Goal: Book appointment/travel/reservation

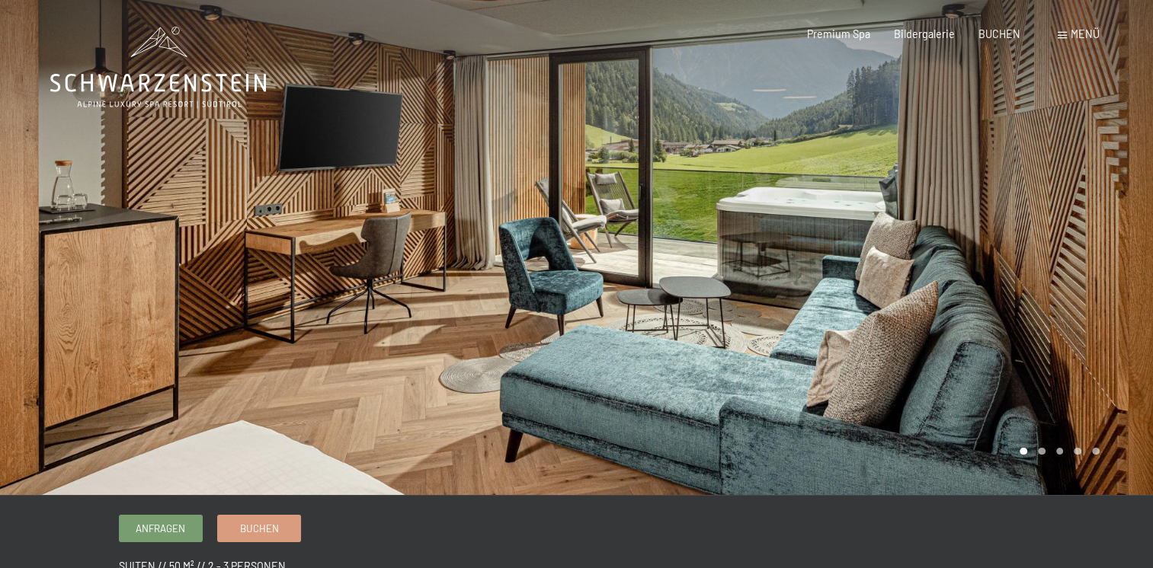
click at [785, 251] on div at bounding box center [865, 247] width 577 height 495
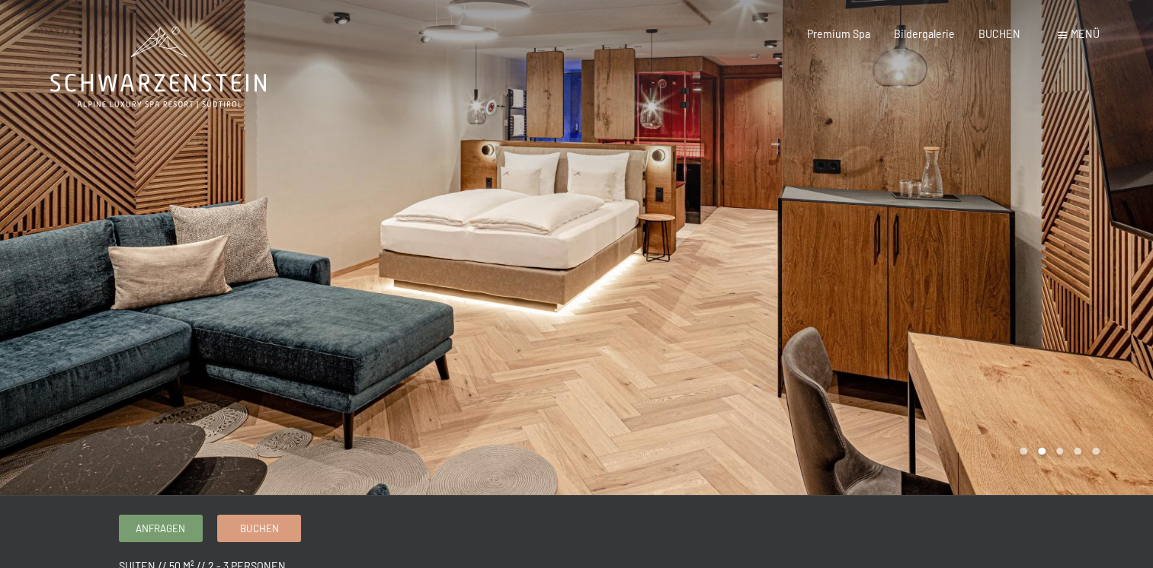
click at [784, 255] on div at bounding box center [865, 247] width 577 height 495
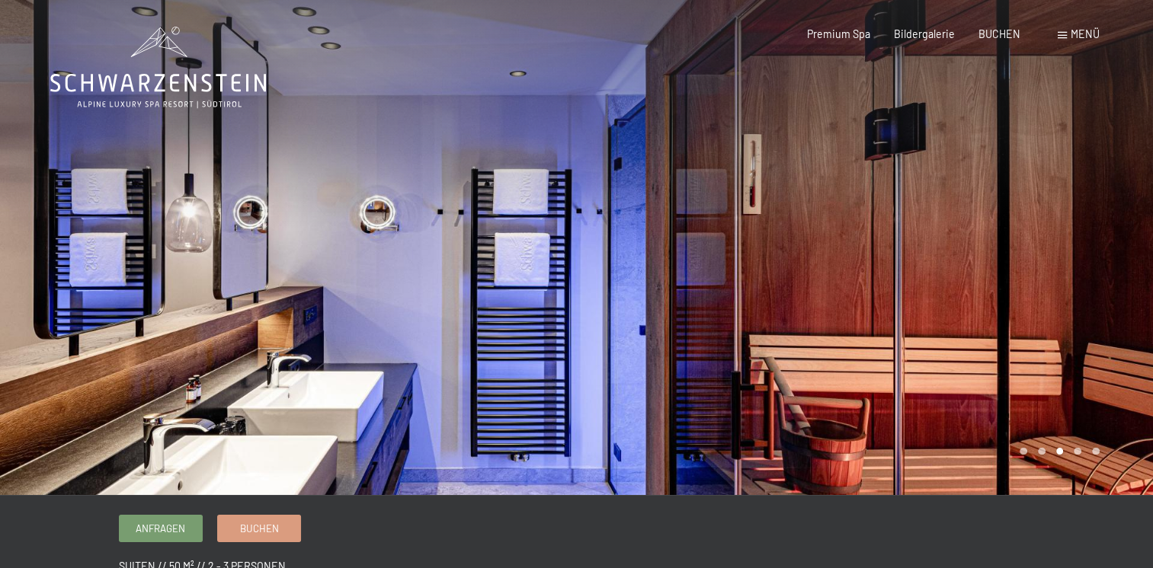
click at [784, 255] on div at bounding box center [865, 247] width 577 height 495
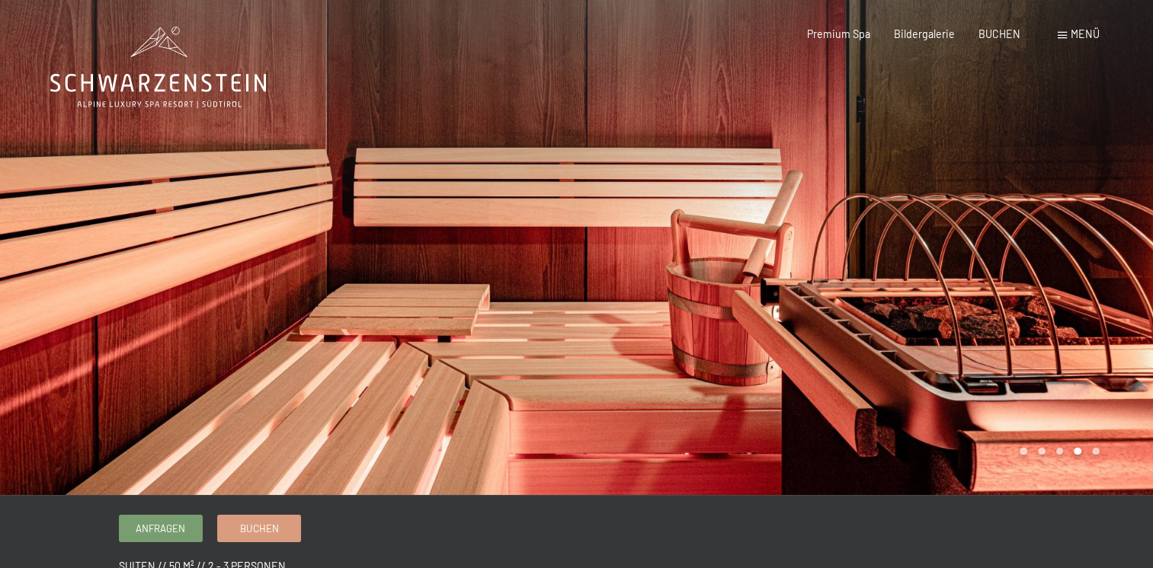
click at [784, 255] on div at bounding box center [865, 247] width 577 height 495
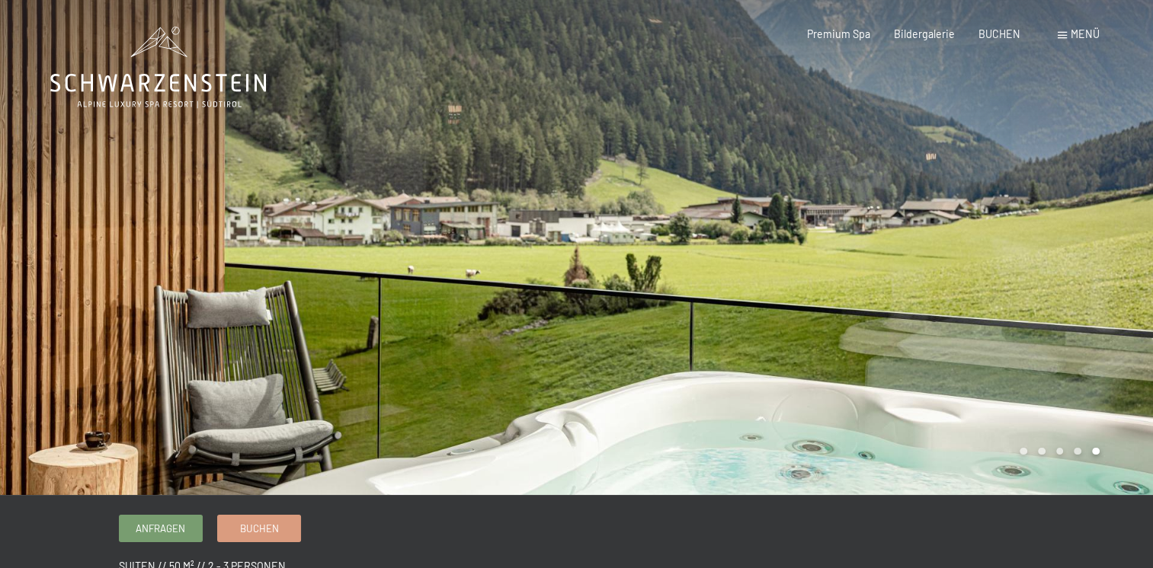
click at [784, 255] on div at bounding box center [865, 247] width 577 height 495
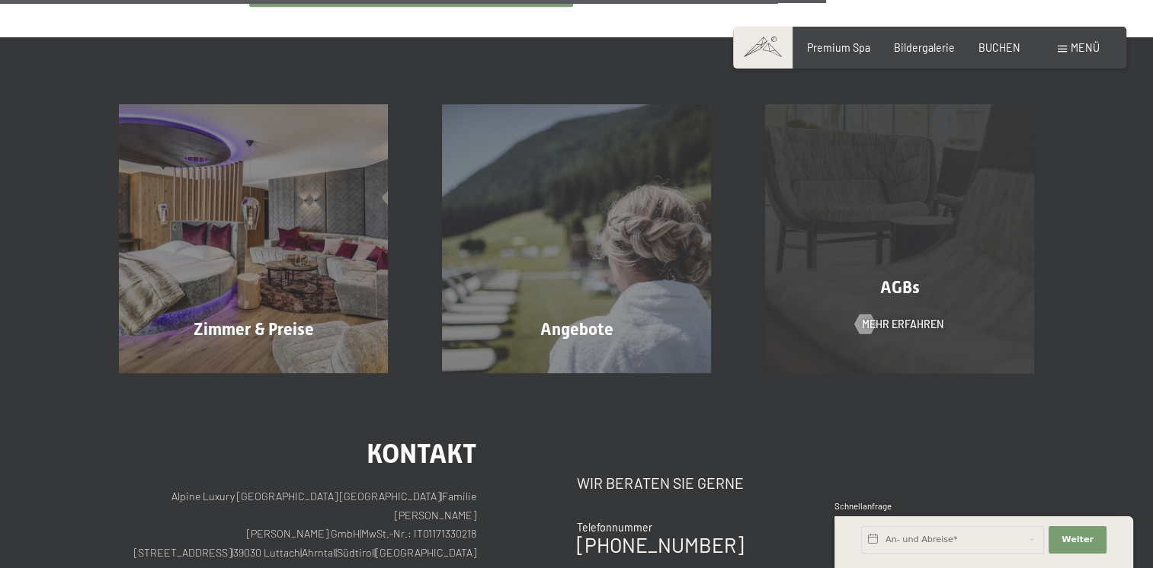
scroll to position [991, 0]
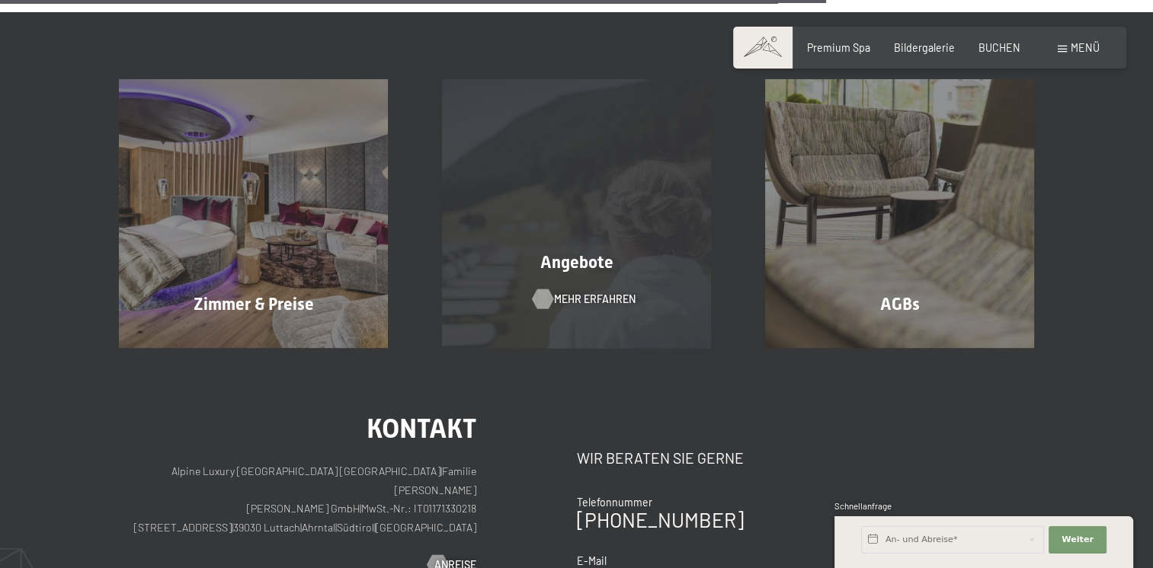
click at [594, 292] on span "Mehr erfahren" at bounding box center [595, 299] width 82 height 15
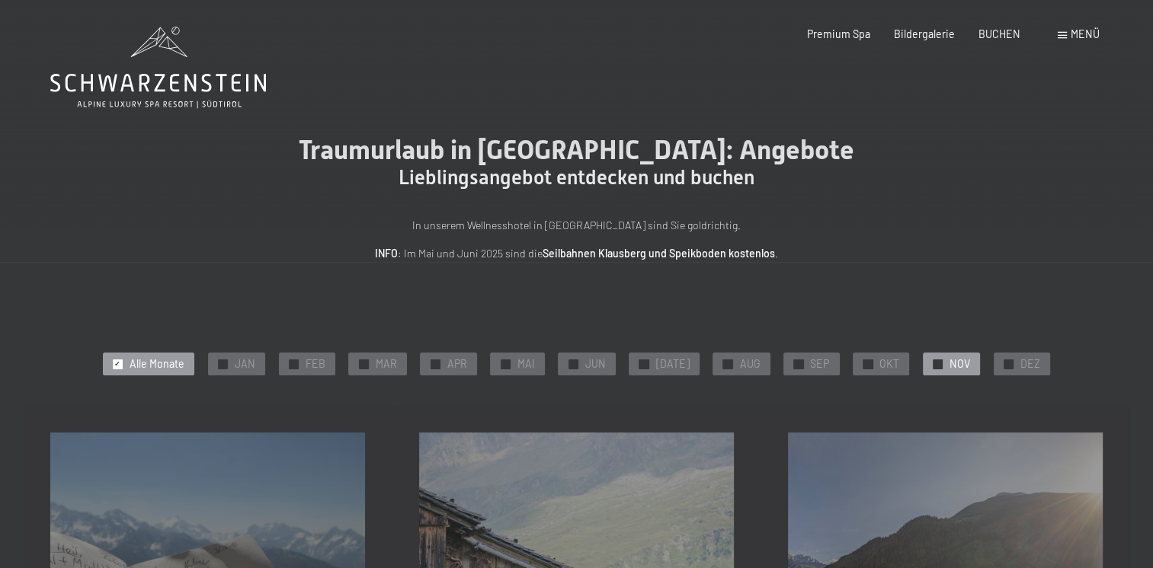
click at [933, 364] on div "✓ NOV" at bounding box center [951, 364] width 57 height 23
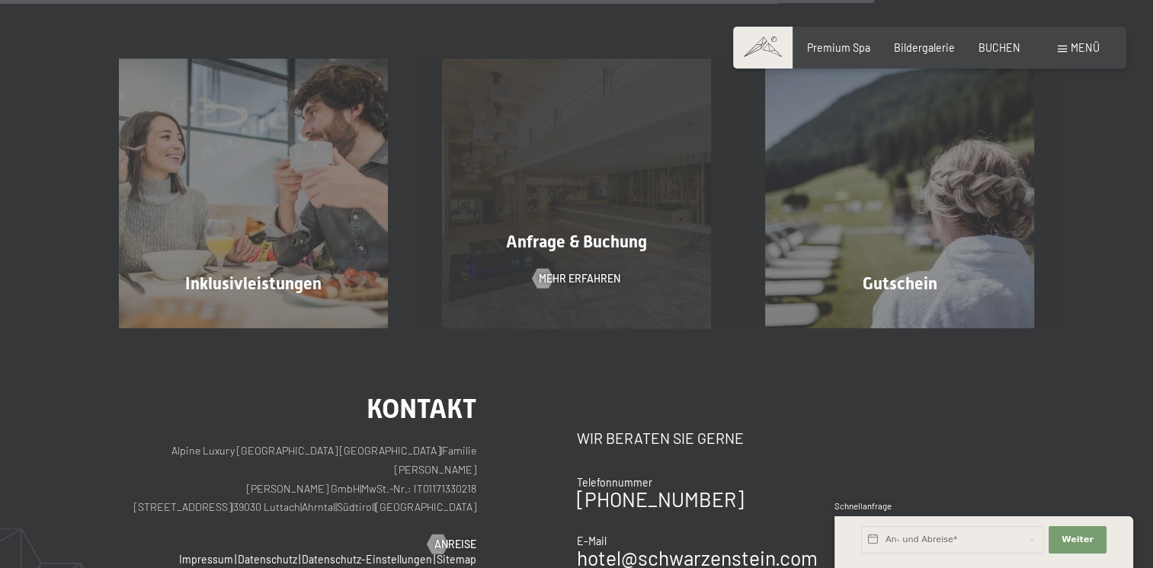
scroll to position [1219, 0]
